Goal: Check status: Check status

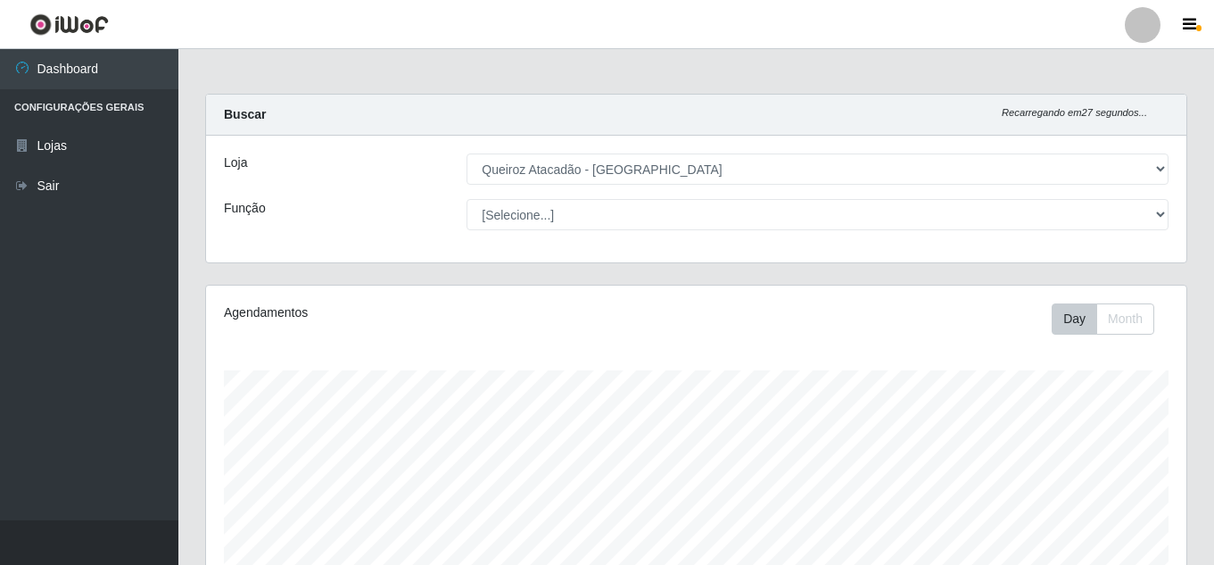
select select "462"
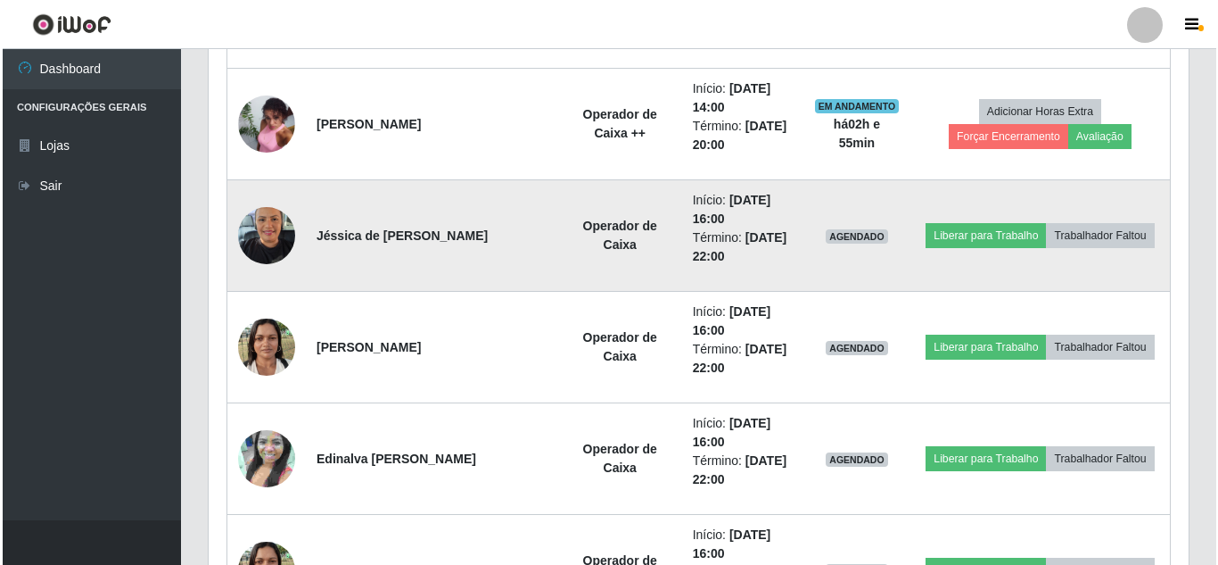
scroll to position [1249, 0]
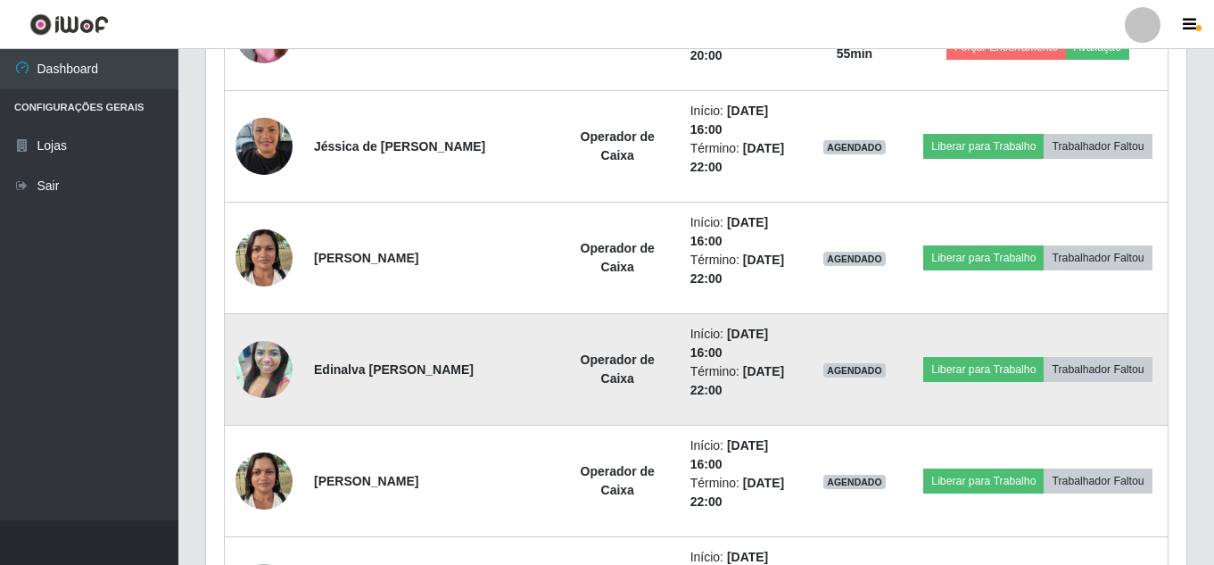
click at [263, 375] on img at bounding box center [263, 369] width 57 height 102
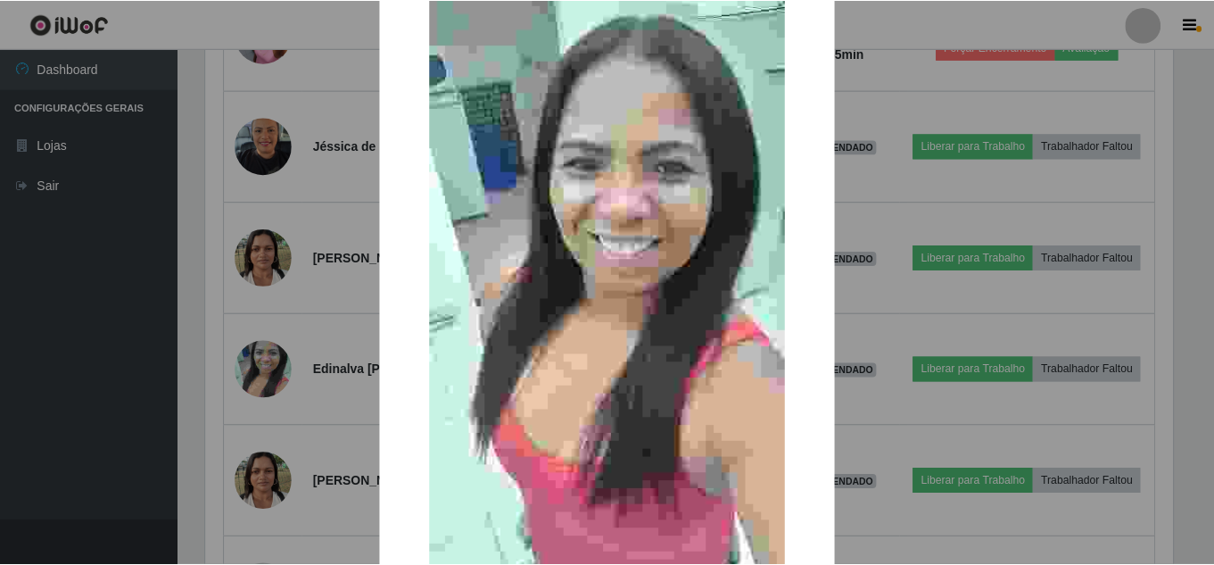
scroll to position [226, 0]
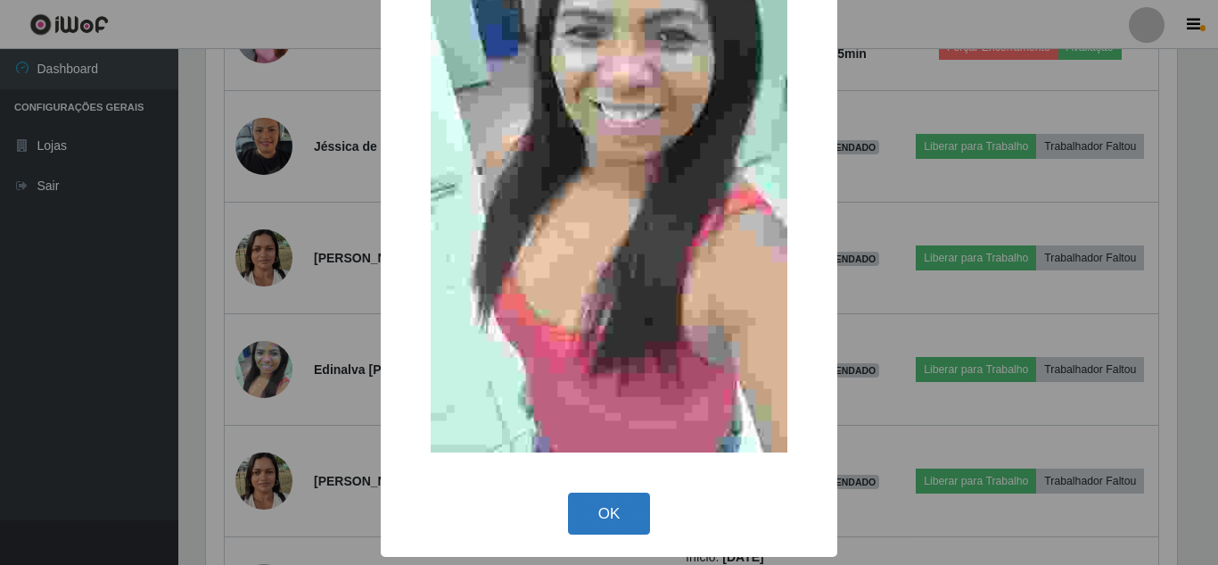
click at [603, 502] on button "OK" at bounding box center [609, 513] width 83 height 42
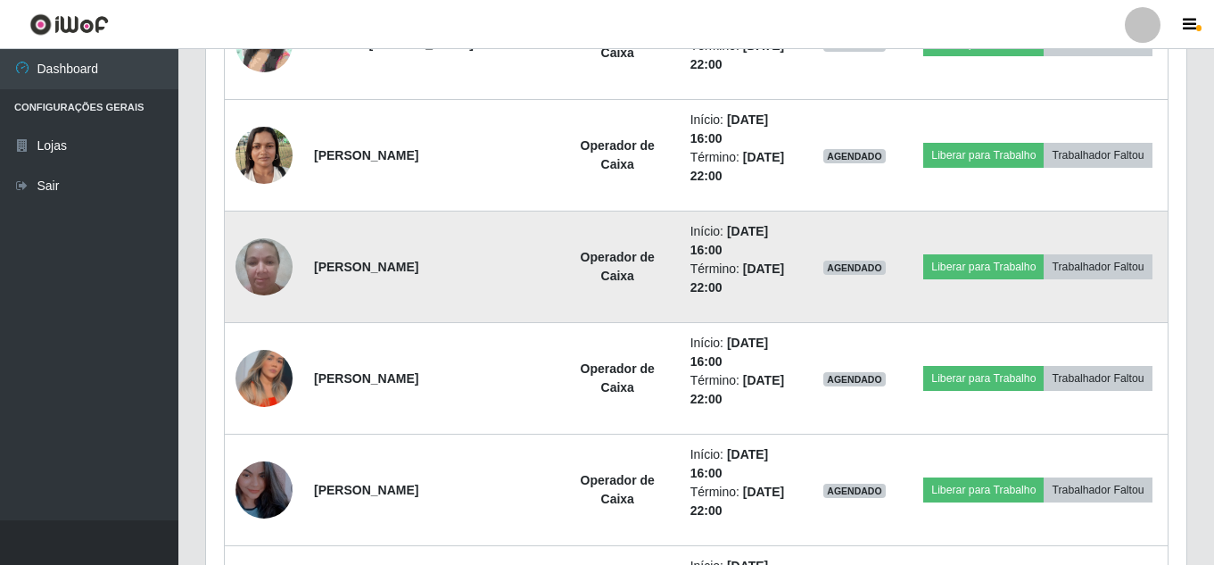
scroll to position [1606, 0]
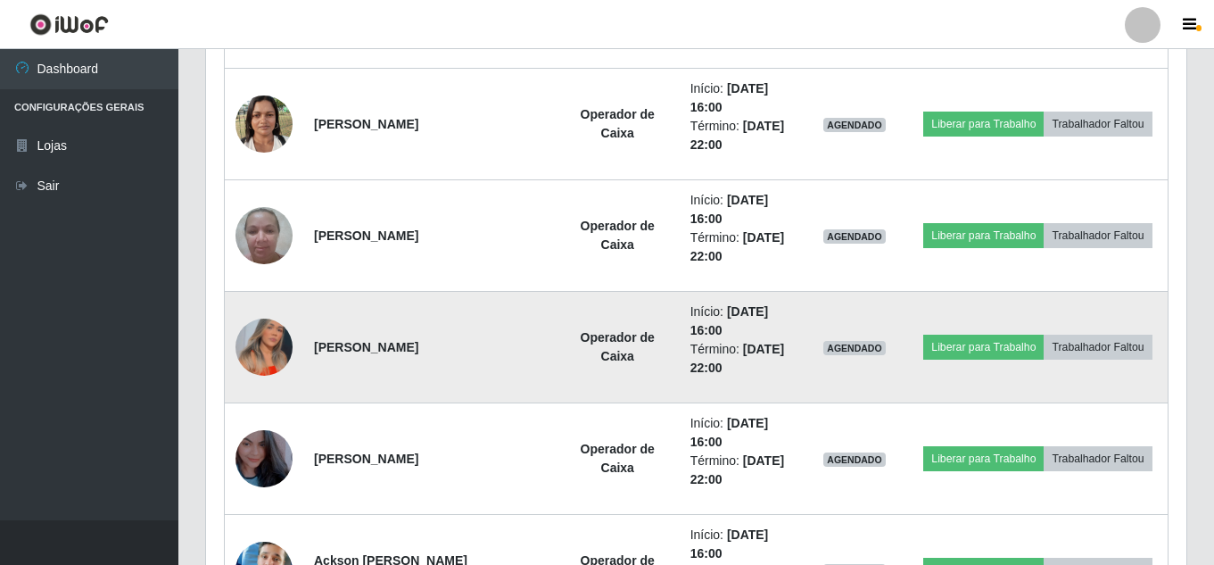
click at [279, 350] on img at bounding box center [263, 347] width 57 height 78
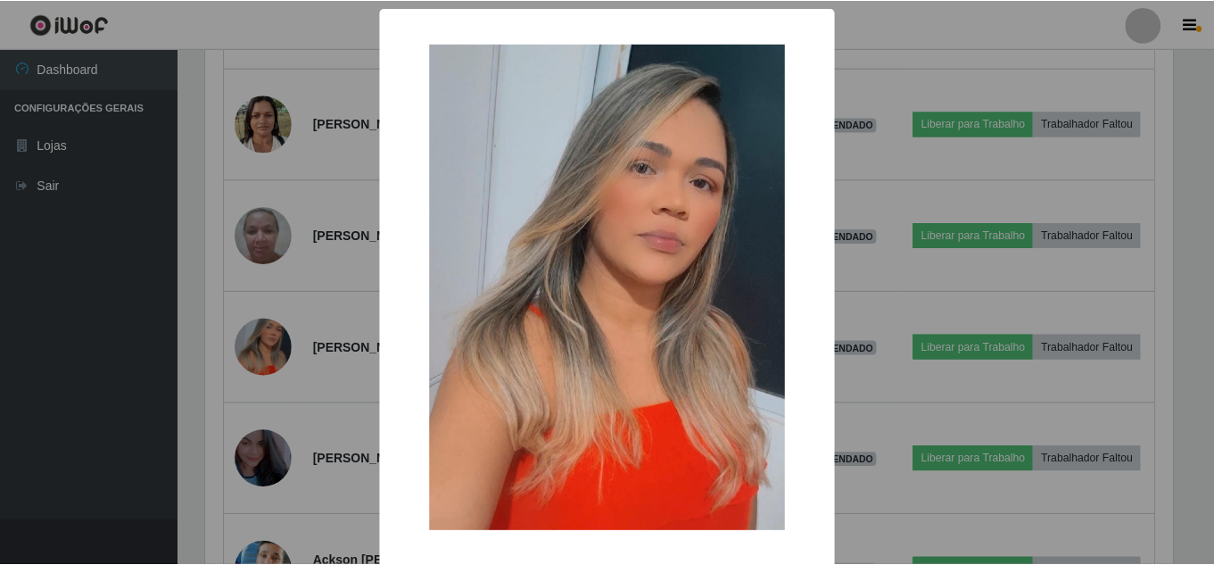
scroll to position [78, 0]
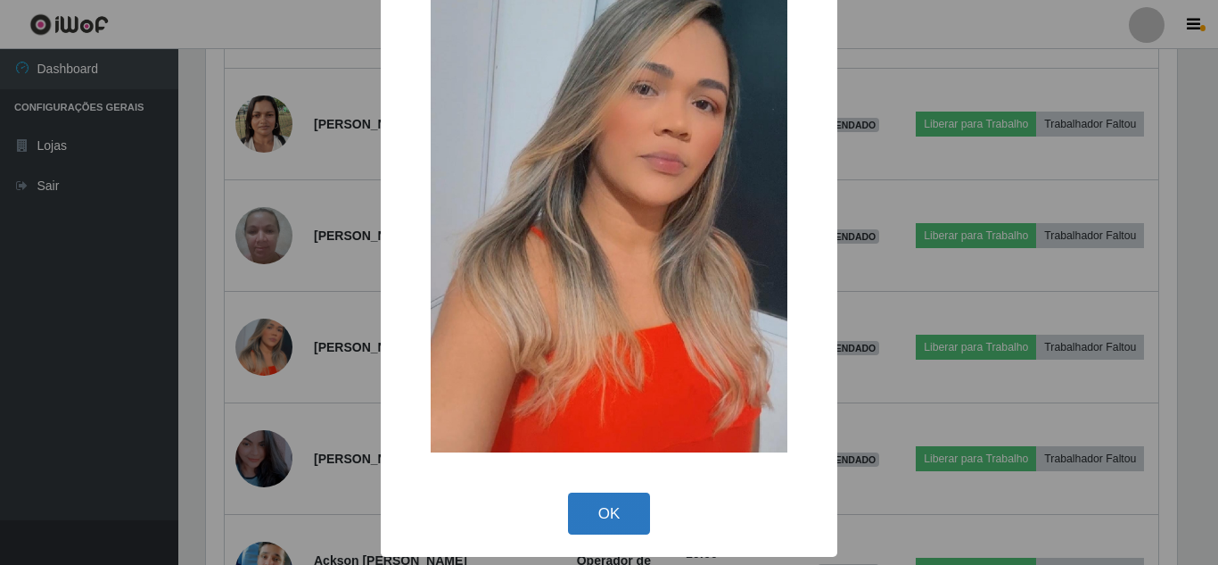
click at [638, 510] on button "OK" at bounding box center [609, 513] width 83 height 42
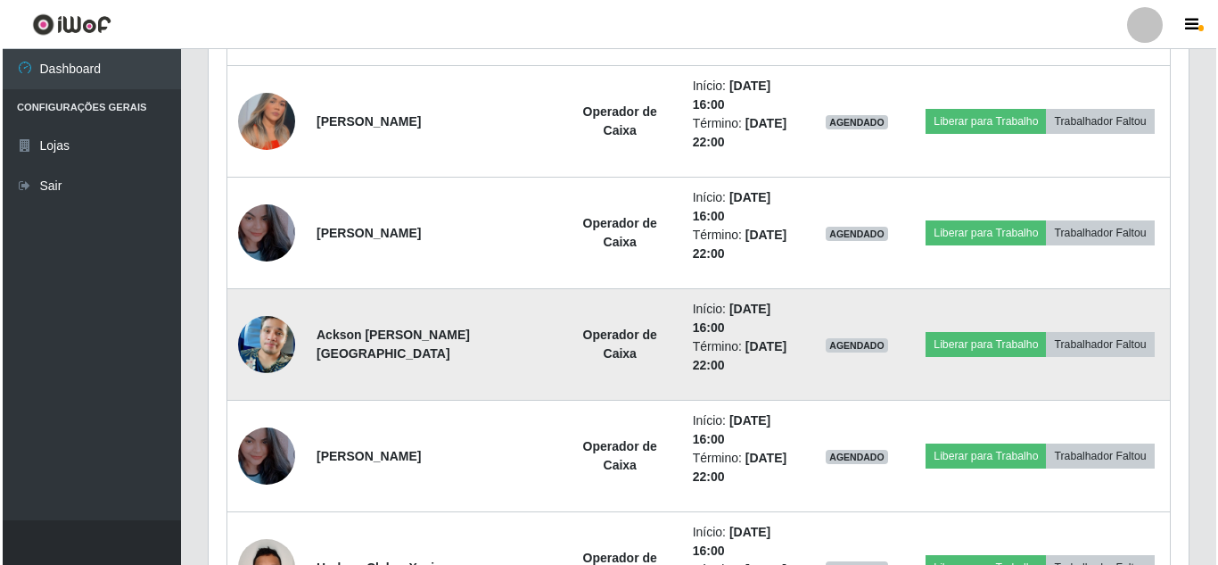
scroll to position [1873, 0]
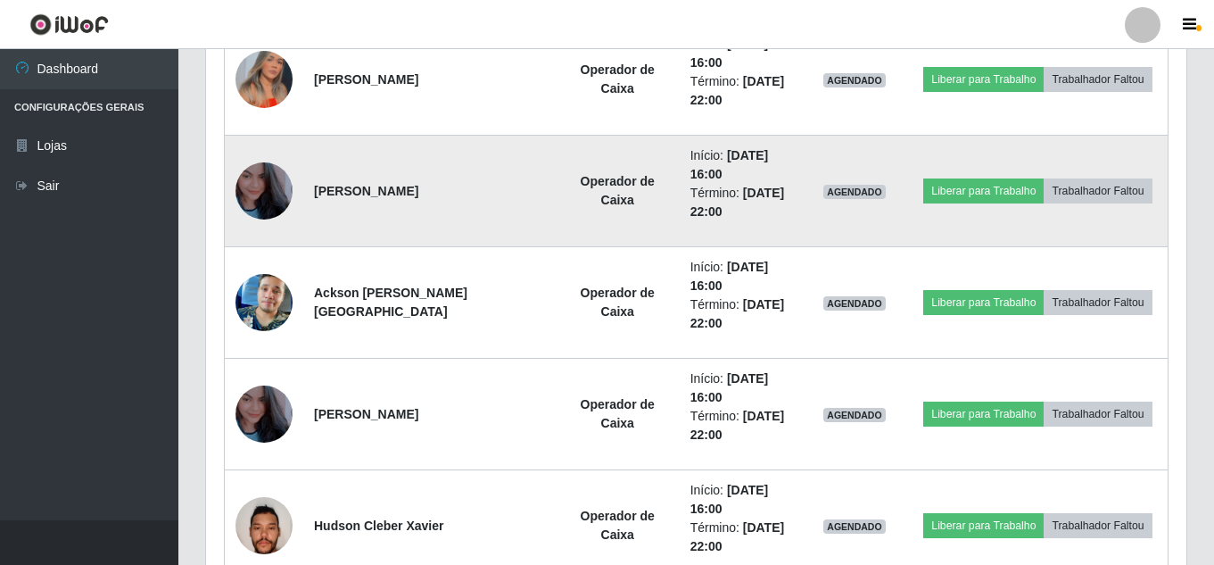
click at [265, 195] on img at bounding box center [263, 191] width 57 height 70
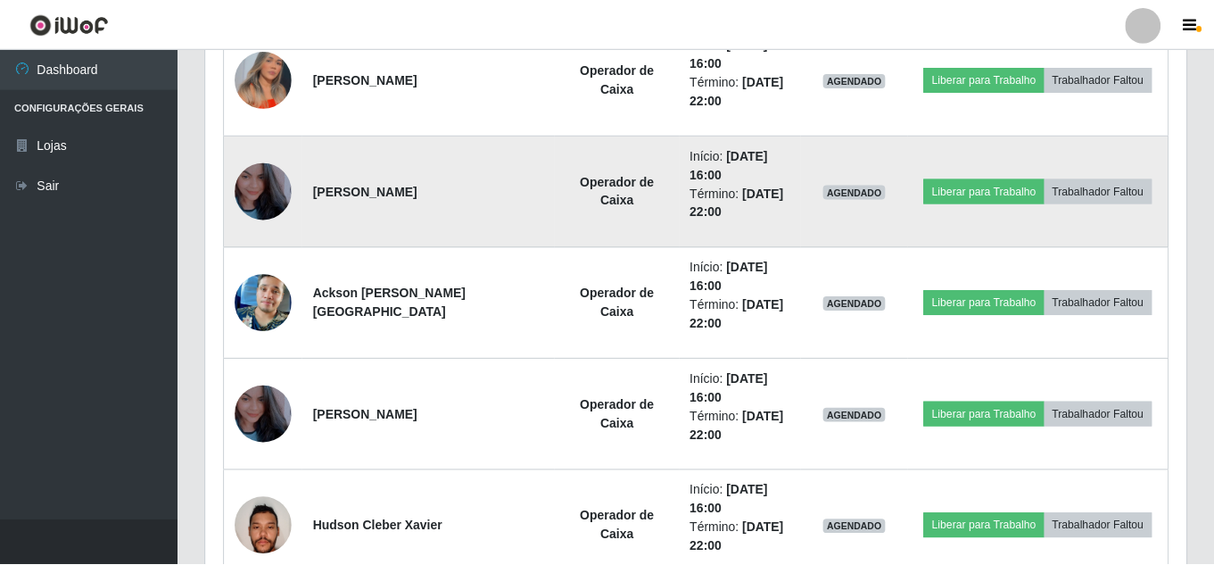
scroll to position [370, 971]
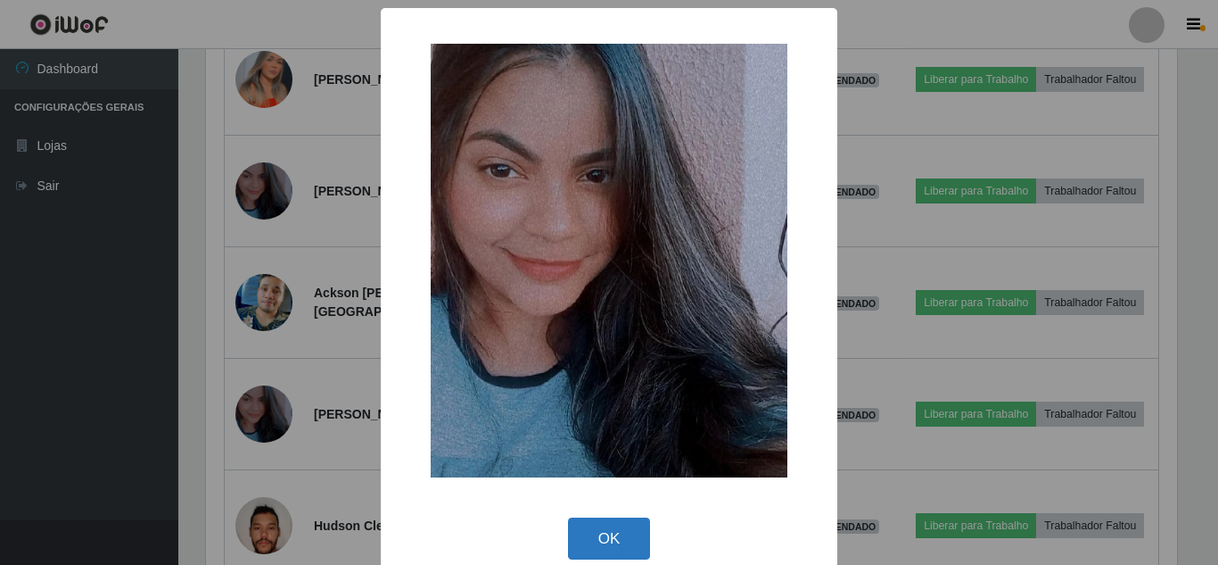
click at [617, 523] on button "OK" at bounding box center [609, 538] width 83 height 42
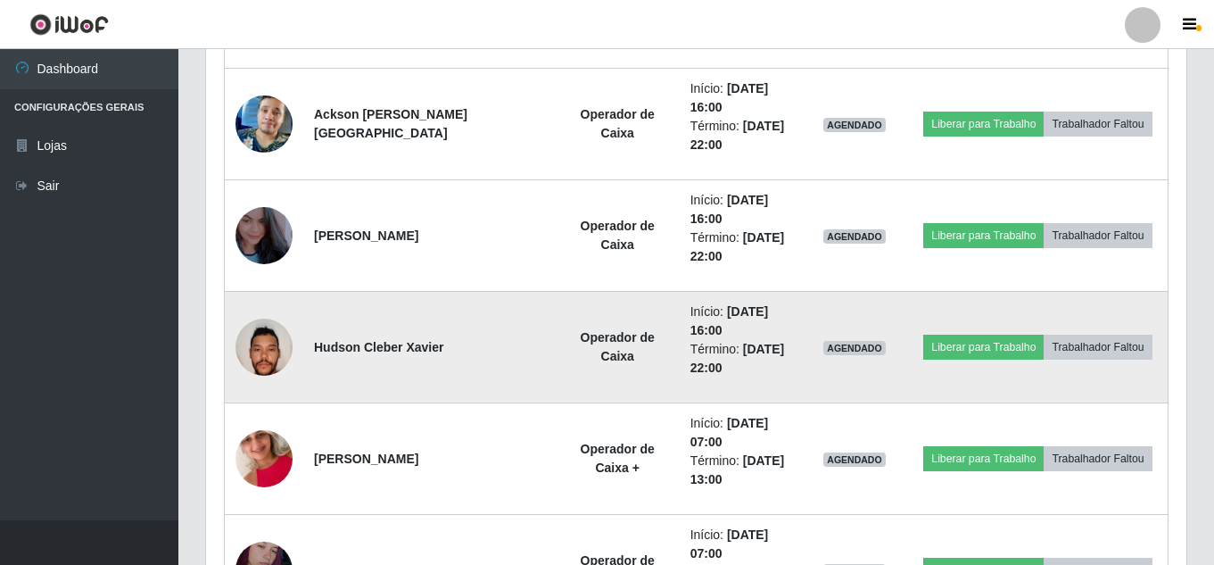
scroll to position [2141, 0]
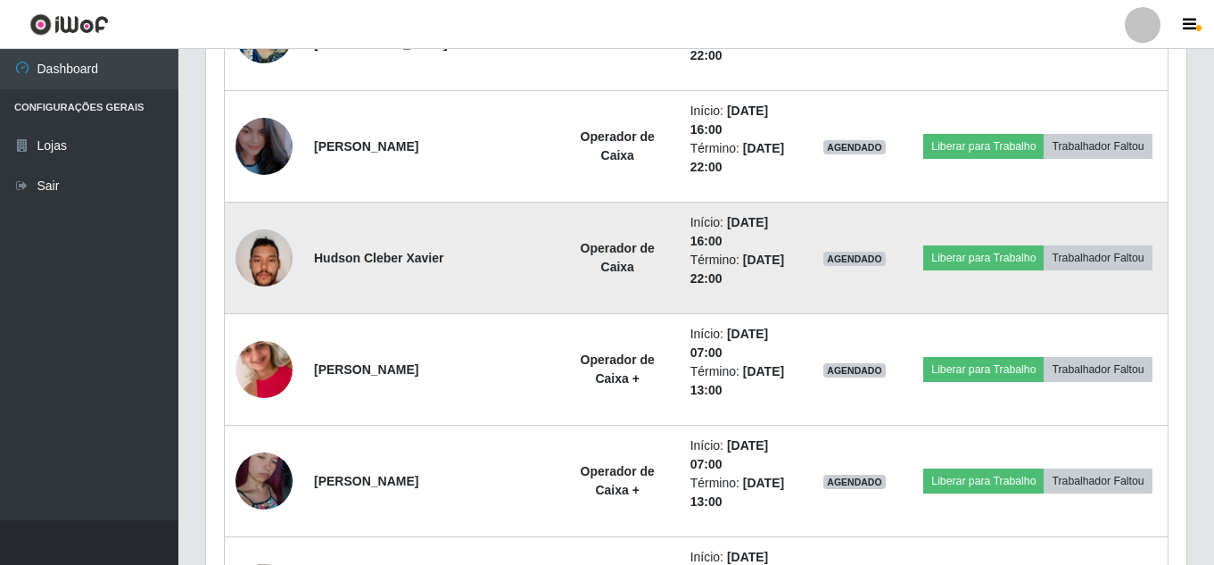
click at [252, 252] on img at bounding box center [263, 257] width 57 height 76
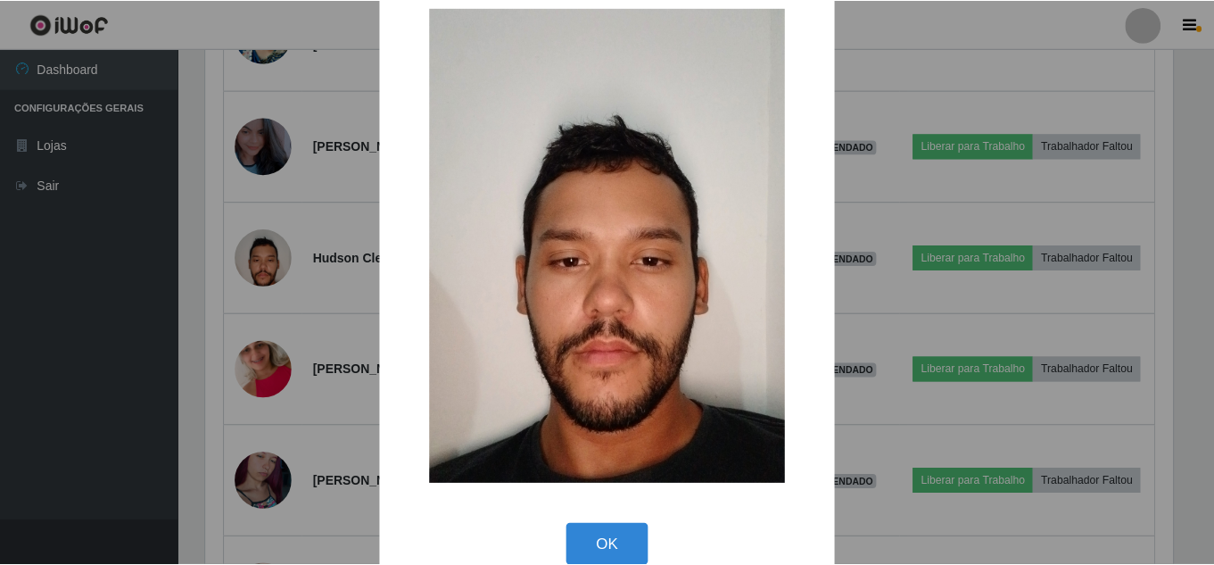
scroll to position [67, 0]
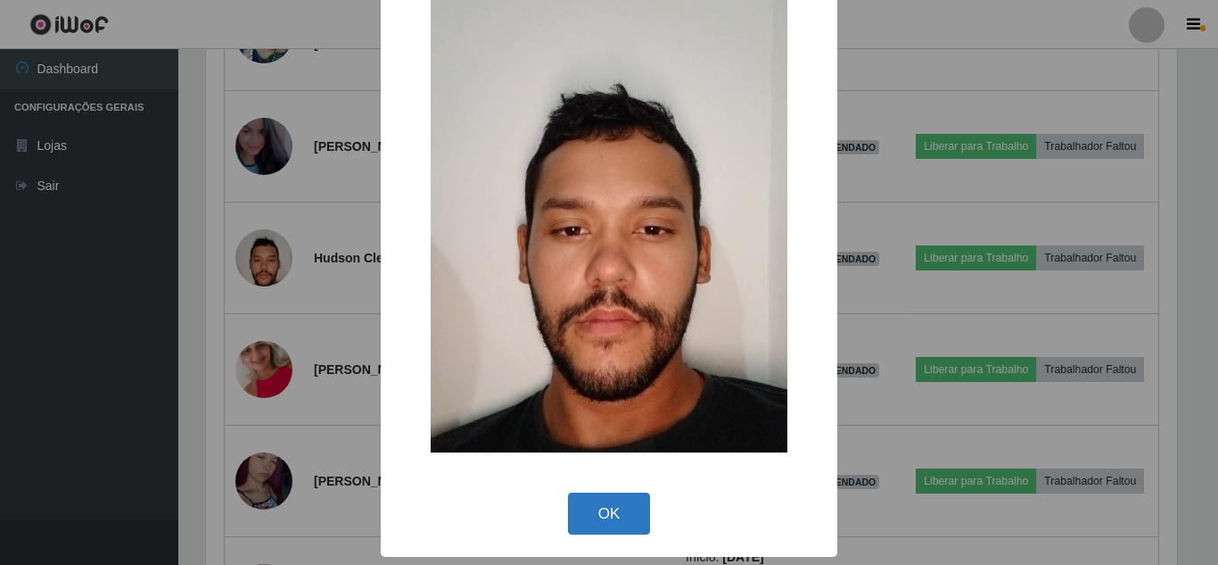
click at [580, 521] on button "OK" at bounding box center [609, 513] width 83 height 42
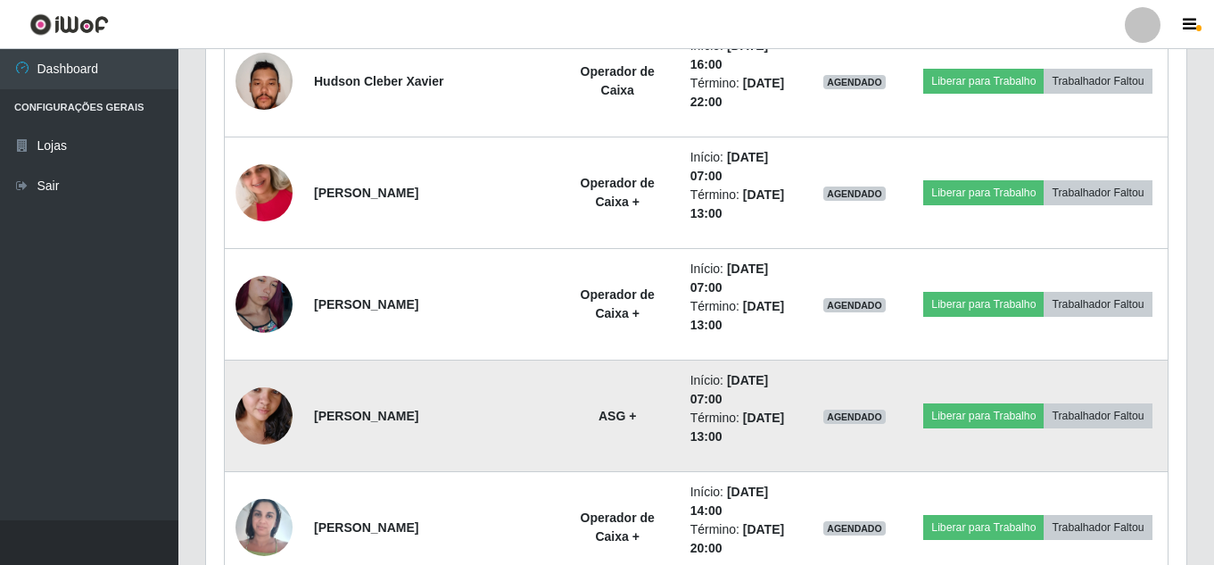
scroll to position [2319, 0]
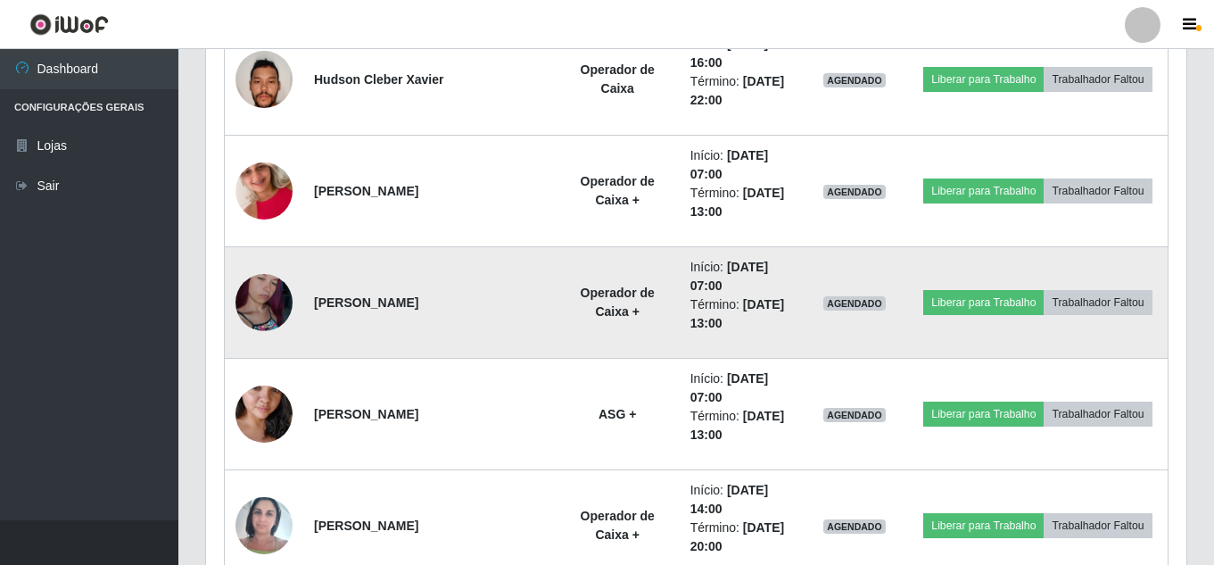
click at [269, 282] on img at bounding box center [263, 303] width 57 height 102
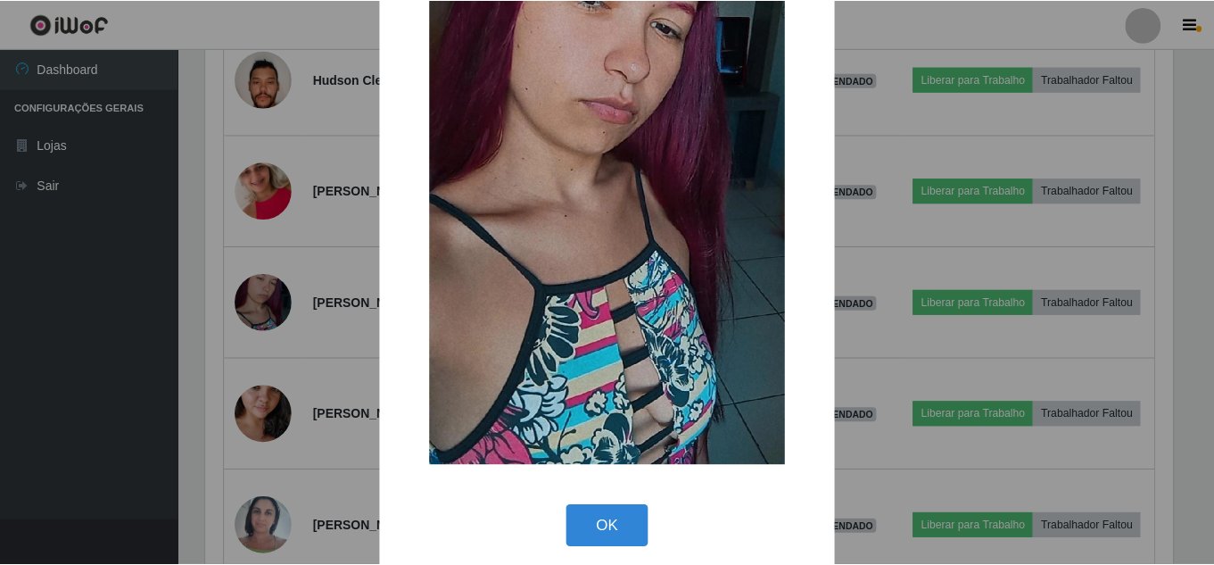
scroll to position [226, 0]
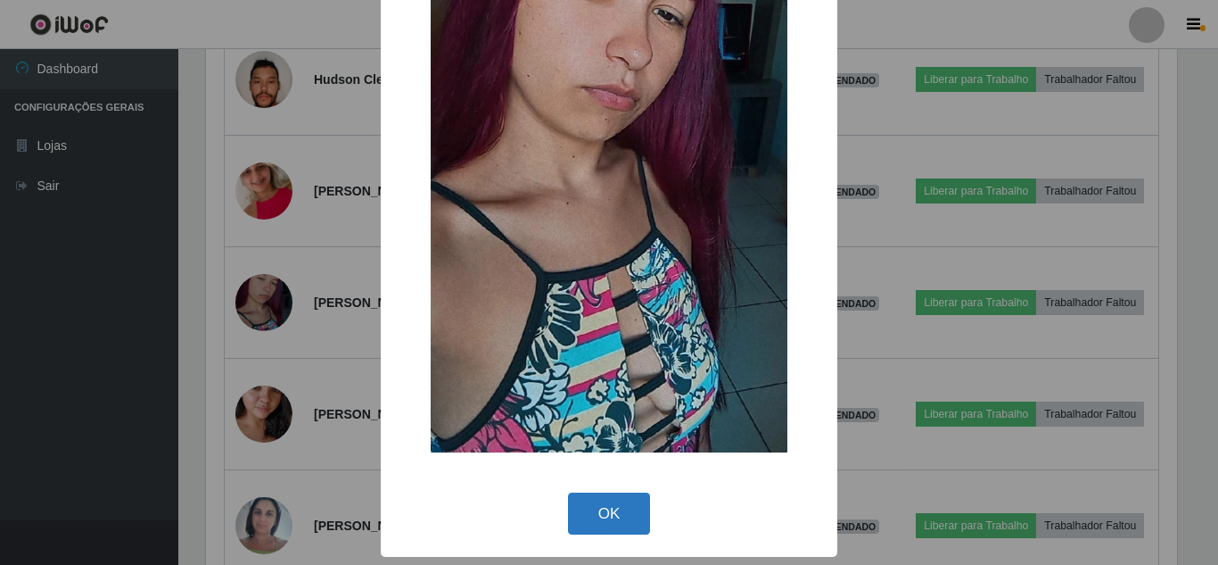
click at [608, 504] on button "OK" at bounding box center [609, 513] width 83 height 42
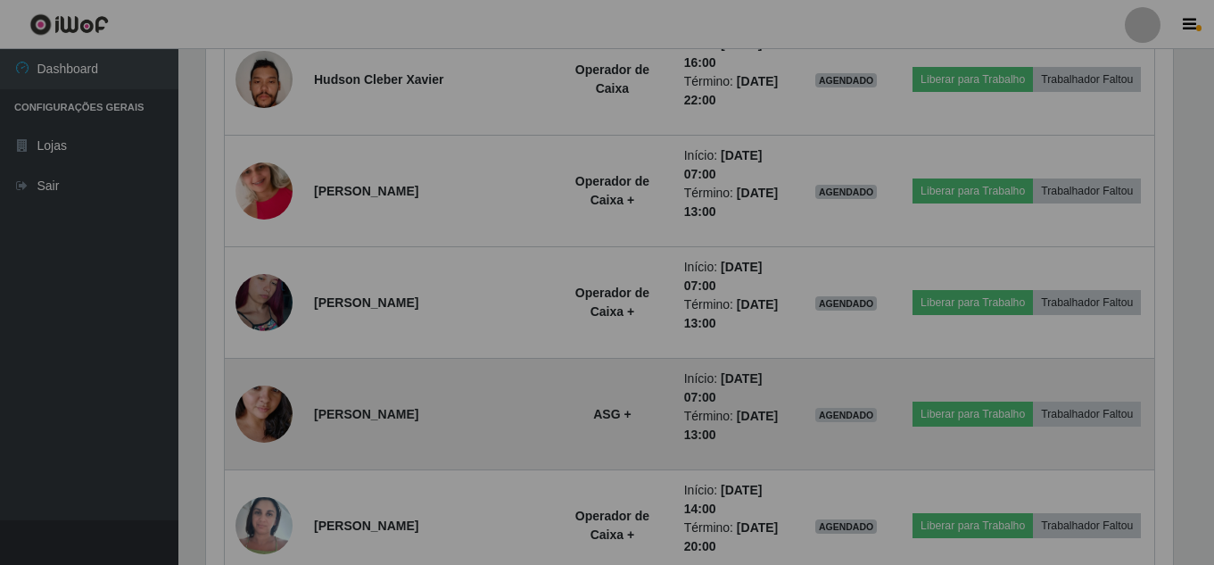
scroll to position [0, 0]
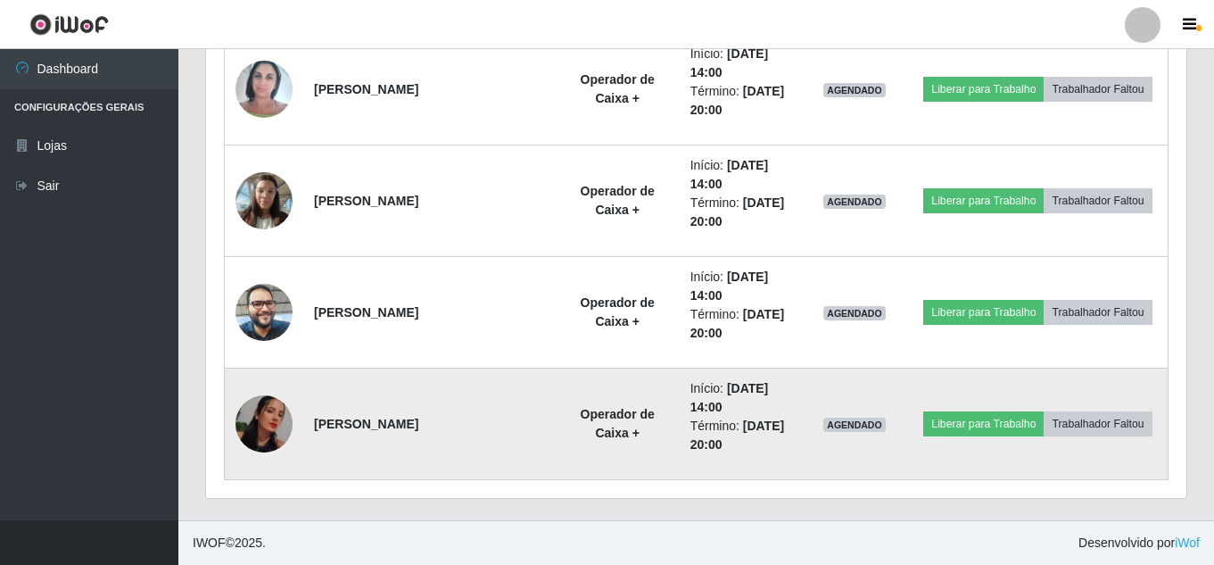
click at [270, 424] on img at bounding box center [263, 423] width 57 height 57
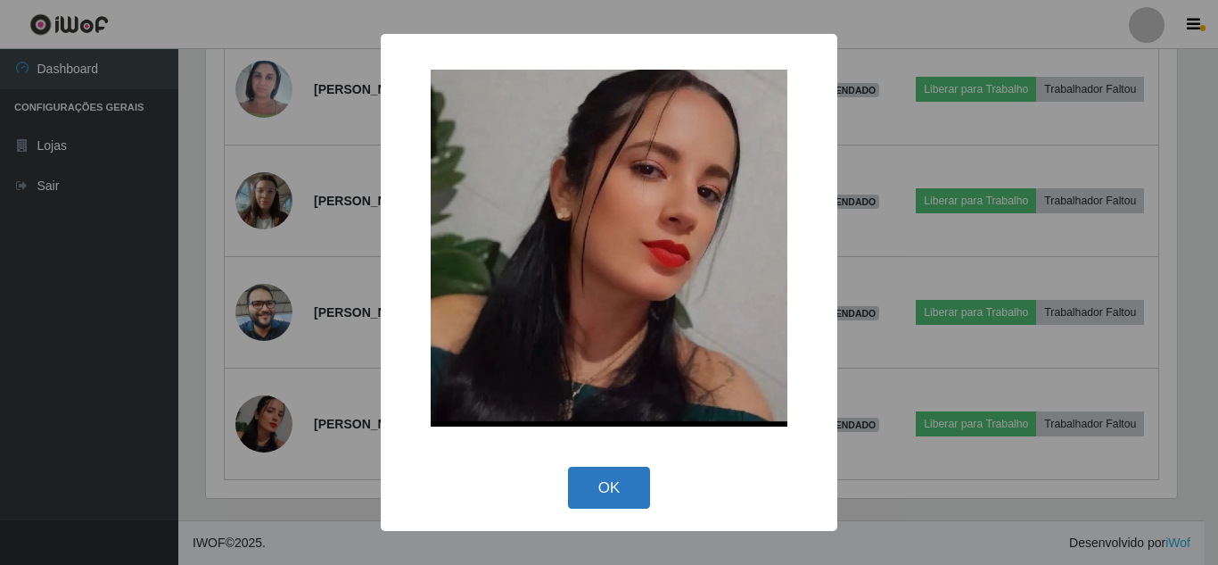
click at [601, 473] on button "OK" at bounding box center [609, 488] width 83 height 42
